Goal: Task Accomplishment & Management: Complete application form

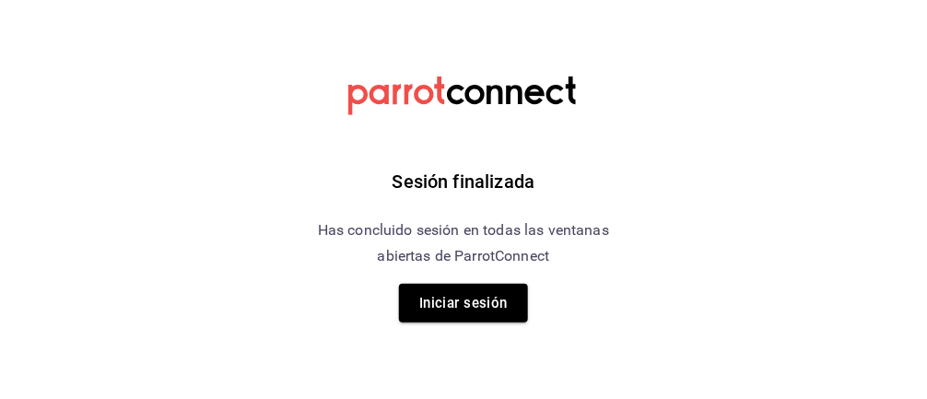
click at [490, 304] on button "Iniciar sesión" at bounding box center [463, 303] width 129 height 39
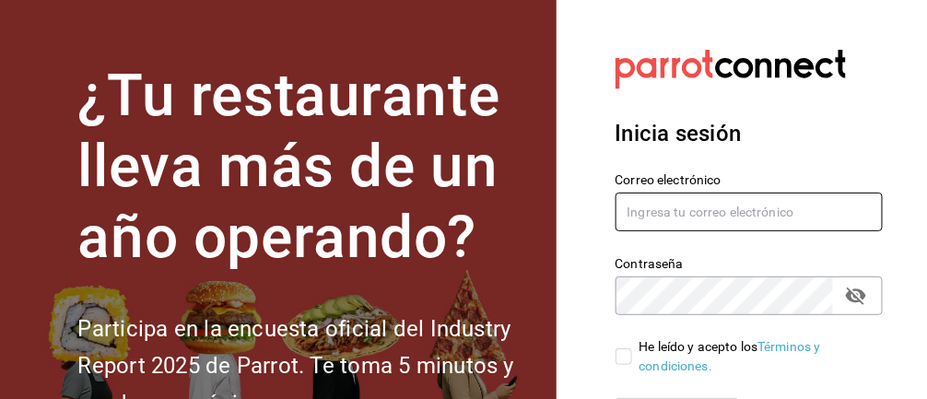
click at [678, 215] on input "text" at bounding box center [749, 212] width 268 height 39
click at [718, 218] on input "text" at bounding box center [749, 212] width 268 height 39
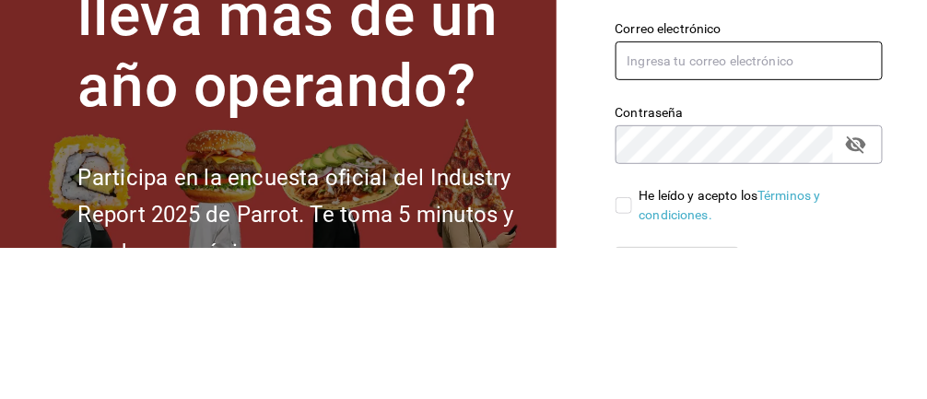
type input "M"
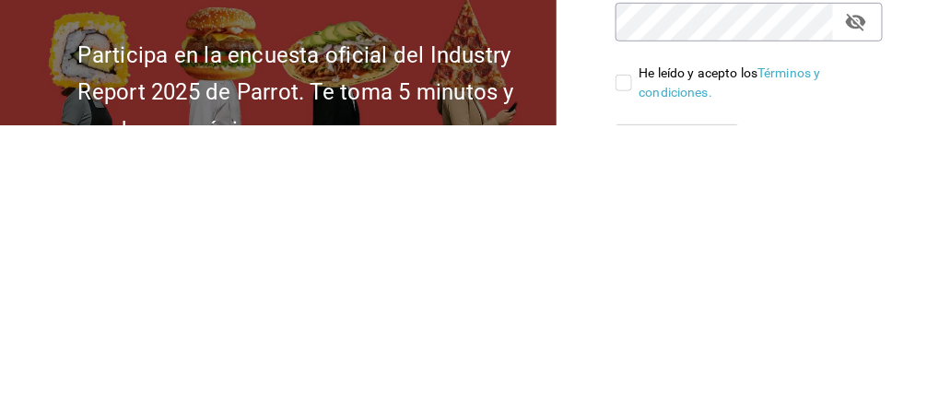
type input "[EMAIL_ADDRESS][DOMAIN_NAME]"
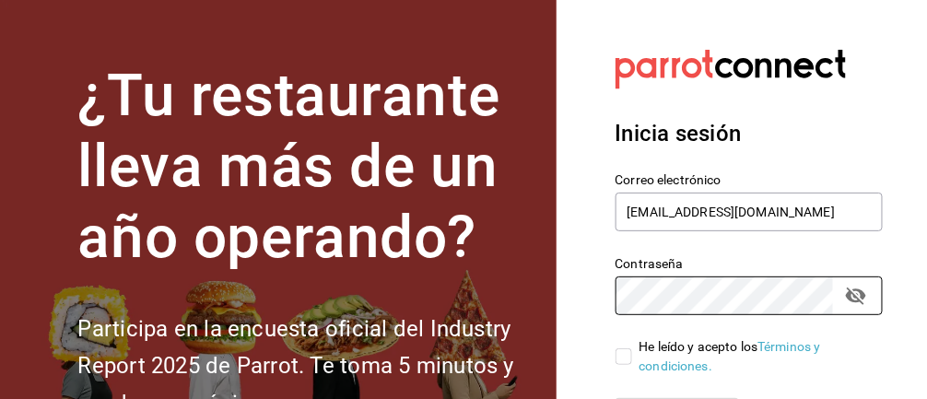
click at [623, 361] on input "He leído y acepto los Términos y condiciones." at bounding box center [623, 356] width 17 height 17
checkbox input "true"
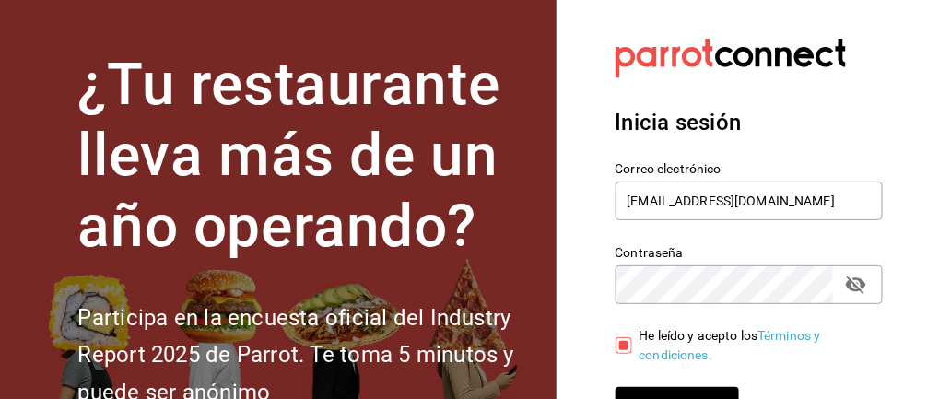
scroll to position [66, 0]
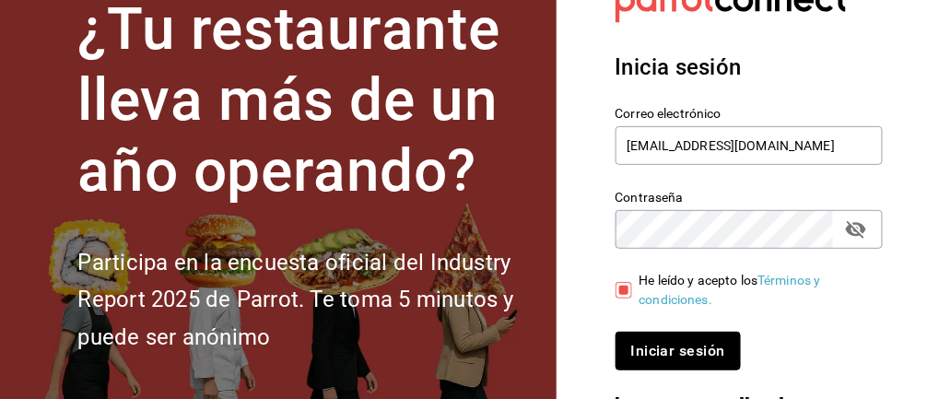
click at [697, 348] on button "Iniciar sesión" at bounding box center [677, 351] width 125 height 39
